Goal: Find specific page/section: Find specific page/section

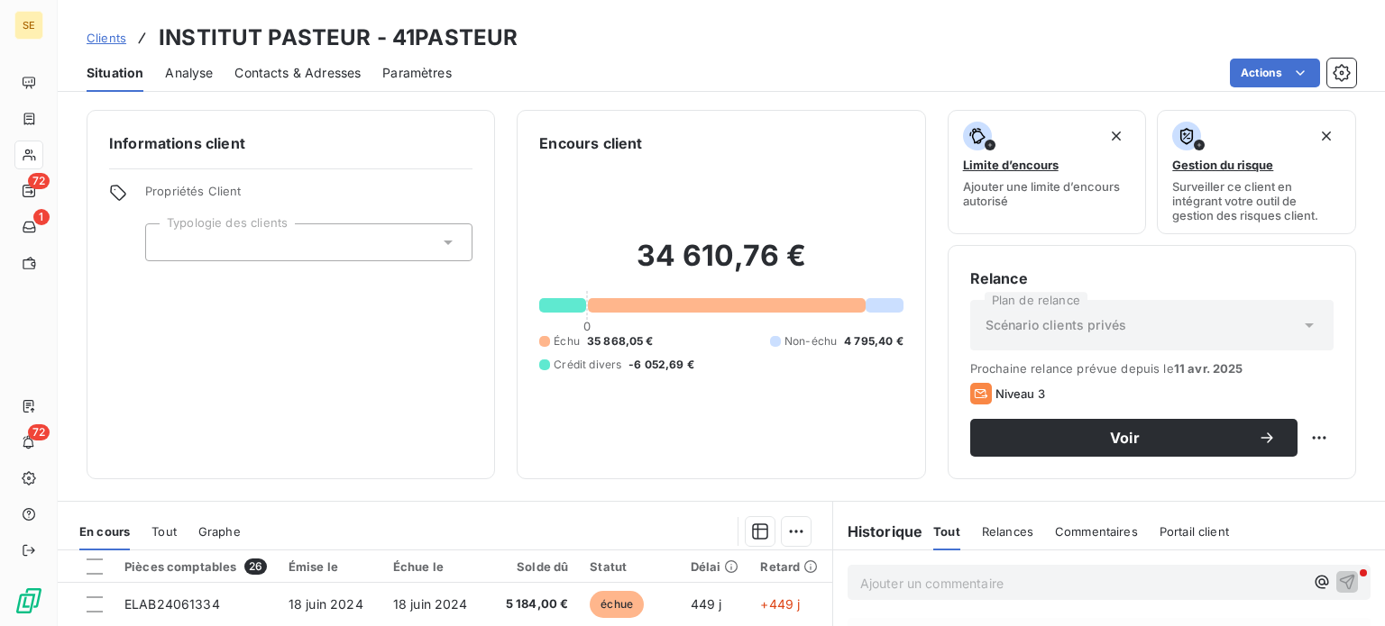
scroll to position [324, 0]
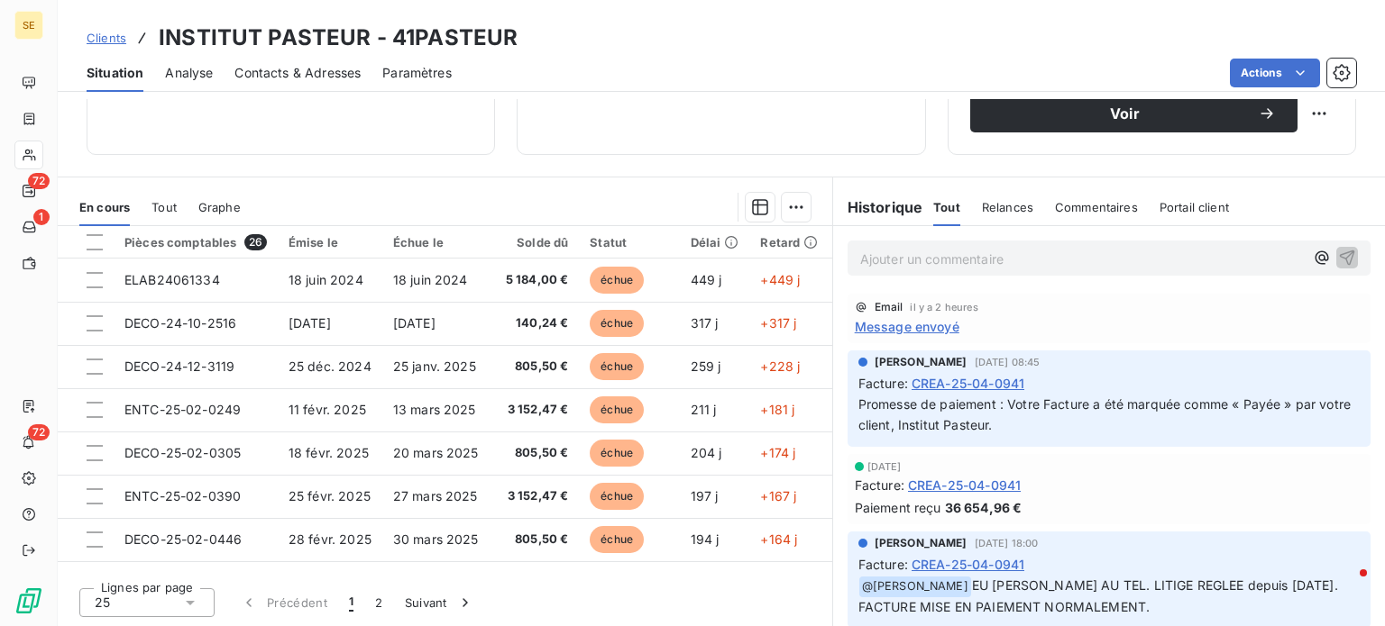
click at [94, 42] on span "Clients" at bounding box center [107, 38] width 40 height 14
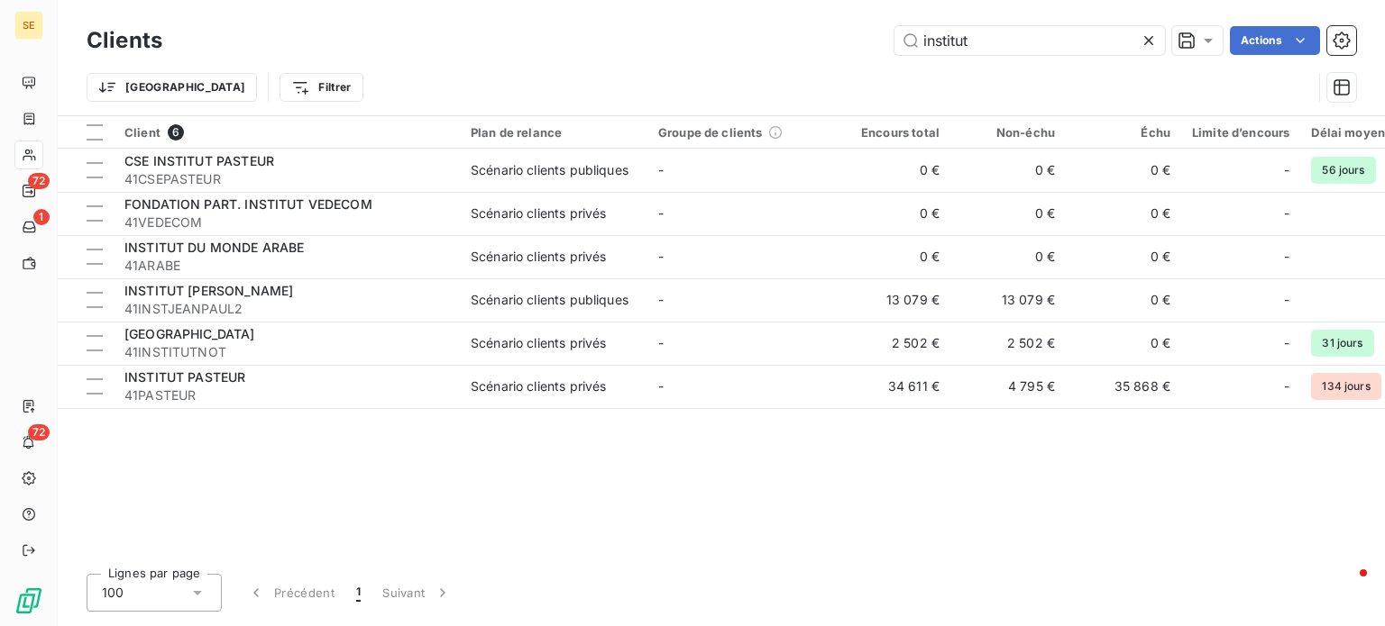
drag, startPoint x: 999, startPoint y: 53, endPoint x: 803, endPoint y: 50, distance: 195.6
click at [803, 50] on div "institut Actions" at bounding box center [770, 40] width 1172 height 29
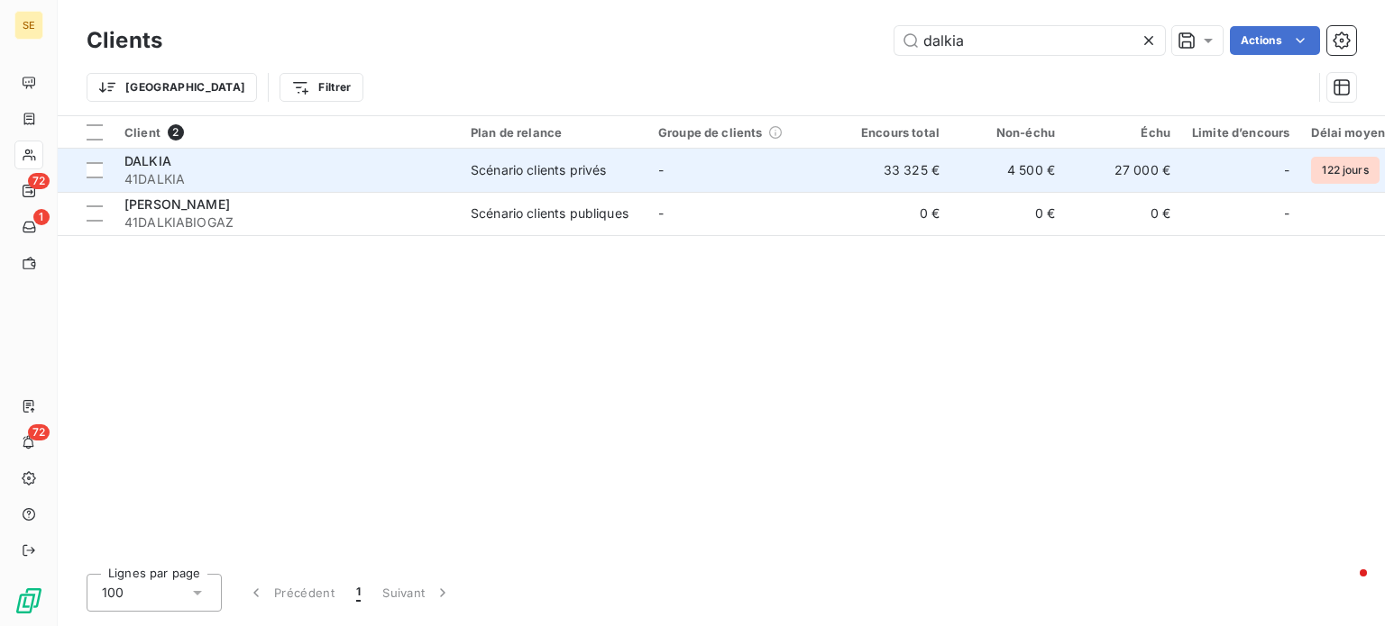
type input "dalkia"
click at [635, 160] on td "Scénario clients privés" at bounding box center [553, 170] width 187 height 43
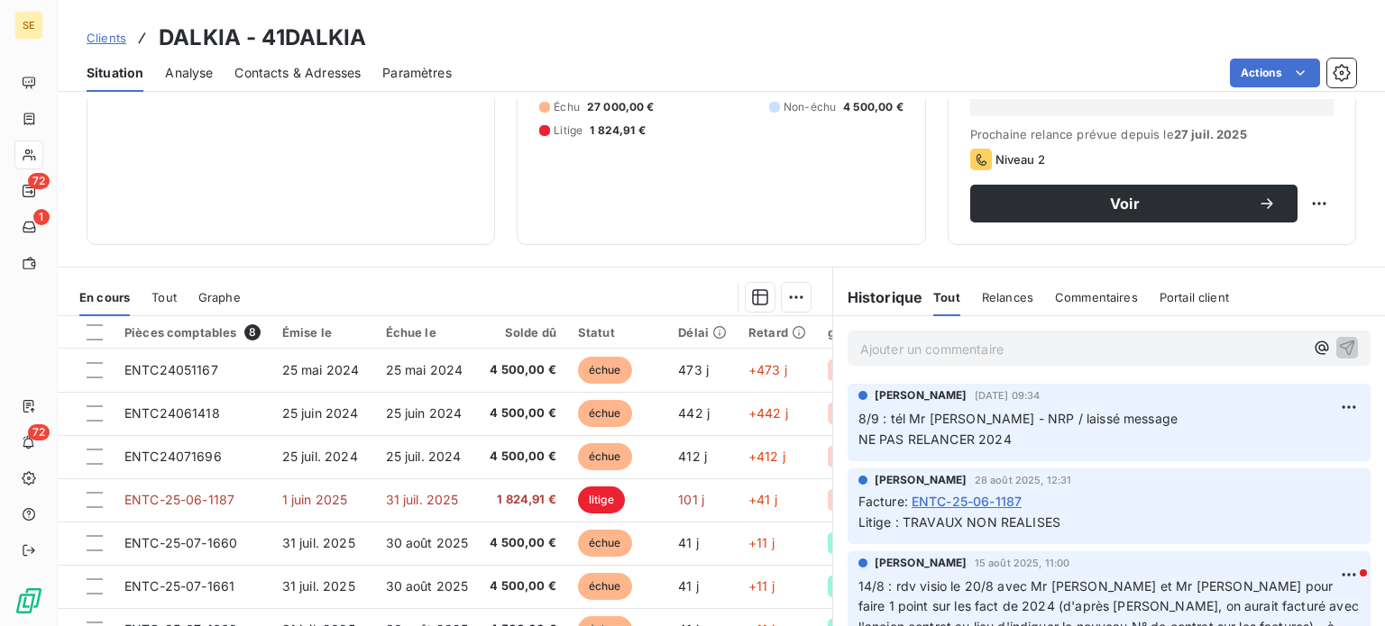
click at [987, 342] on p "Ajouter un commentaire ﻿" at bounding box center [1081, 349] width 443 height 23
click at [945, 352] on p "Ajouter un commentaire ﻿" at bounding box center [1081, 349] width 443 height 23
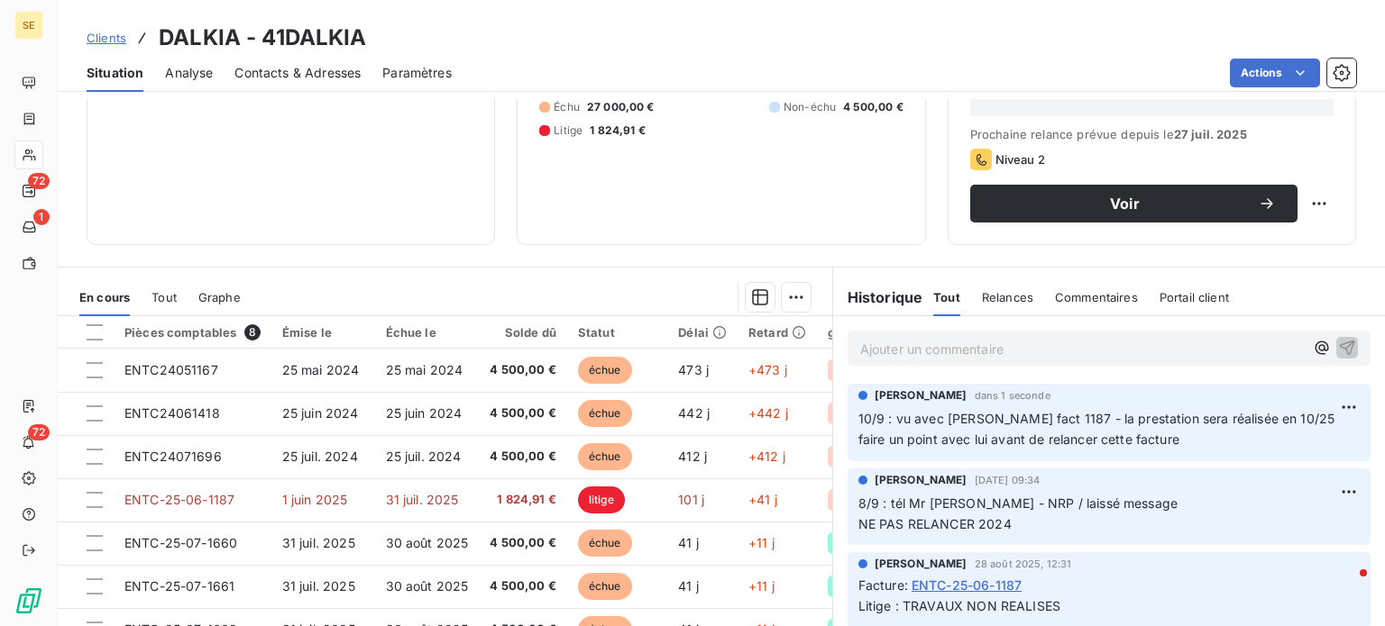
click at [99, 36] on span "Clients" at bounding box center [107, 38] width 40 height 14
